Goal: Transaction & Acquisition: Purchase product/service

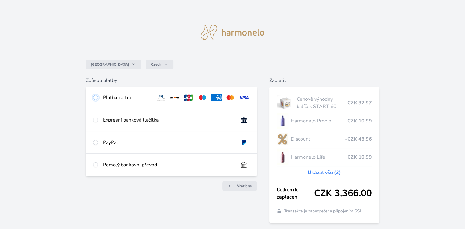
click at [97, 97] on input "radio" at bounding box center [95, 97] width 5 height 5
radio input "true"
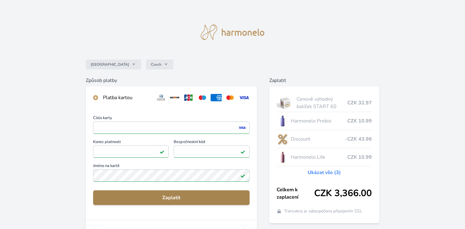
click at [169, 192] on button "Zaplatit" at bounding box center [171, 198] width 156 height 15
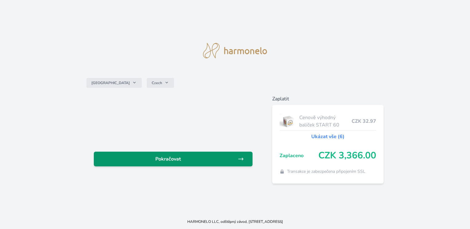
click at [180, 162] on span "Pokračovat" at bounding box center [168, 159] width 139 height 7
